Goal: Transaction & Acquisition: Purchase product/service

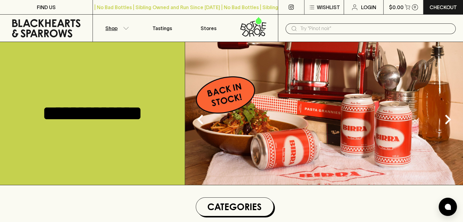
click at [120, 33] on button "Shop" at bounding box center [116, 28] width 46 height 27
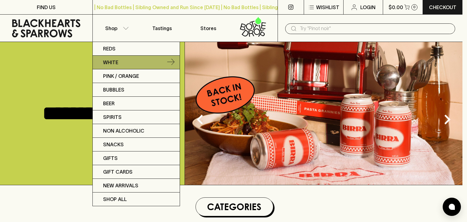
click at [120, 59] on link "White" at bounding box center [136, 63] width 87 height 14
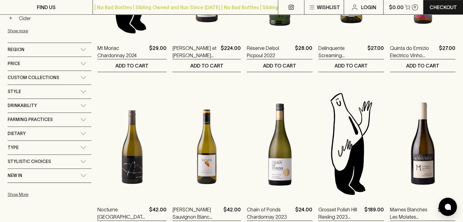
scroll to position [360, 0]
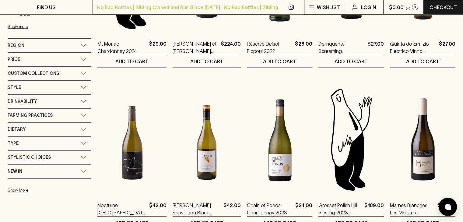
click at [49, 145] on div "Type" at bounding box center [50, 144] width 84 height 14
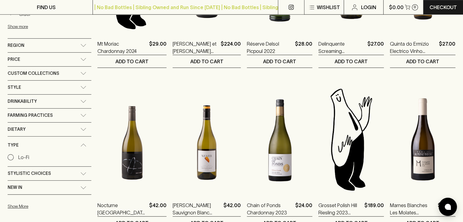
click at [38, 126] on div "Dietary" at bounding box center [44, 130] width 73 height 8
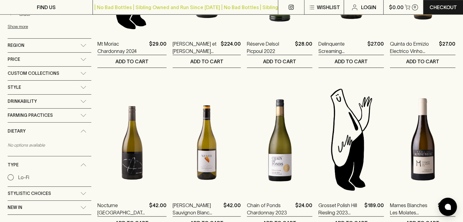
click at [39, 117] on div "Farming Practices" at bounding box center [50, 116] width 84 height 14
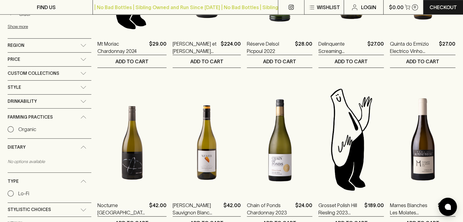
click at [39, 98] on div "Drinkability" at bounding box center [44, 102] width 73 height 8
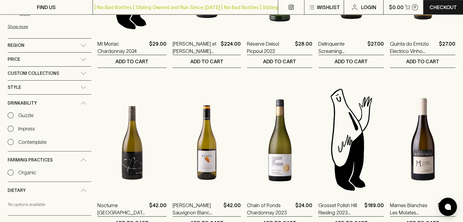
click at [39, 87] on div "Style" at bounding box center [44, 88] width 73 height 8
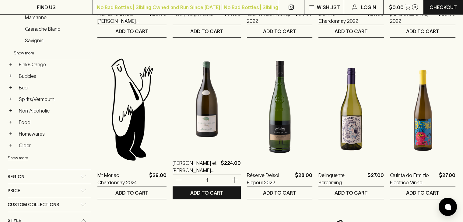
scroll to position [208, 0]
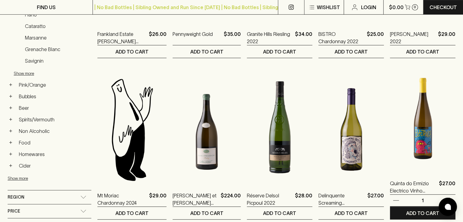
click at [418, 146] on img at bounding box center [422, 117] width 65 height 106
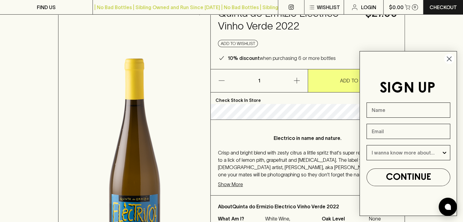
scroll to position [44, 0]
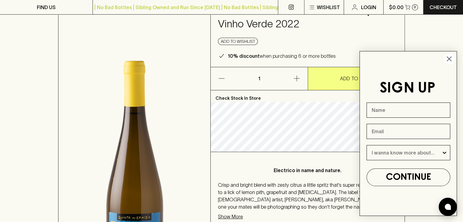
click at [448, 62] on circle "Close dialog" at bounding box center [449, 59] width 10 height 10
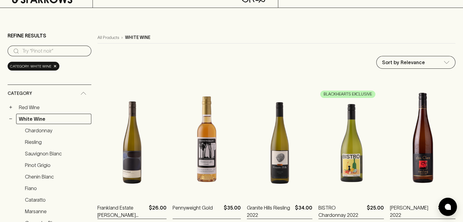
scroll to position [35, 0]
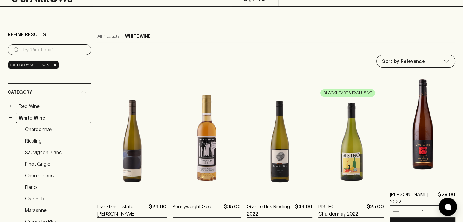
click at [436, 137] on img at bounding box center [422, 128] width 65 height 106
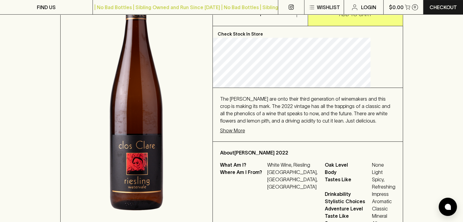
scroll to position [96, 0]
click at [240, 134] on p "Show More" at bounding box center [232, 130] width 25 height 7
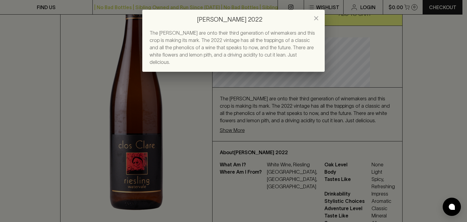
click at [268, 127] on div "[PERSON_NAME] 2022 The [PERSON_NAME] are onto their third generation of winemak…" at bounding box center [233, 111] width 467 height 222
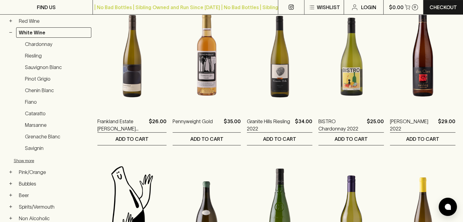
scroll to position [120, 0]
